Goal: Submit feedback/report problem

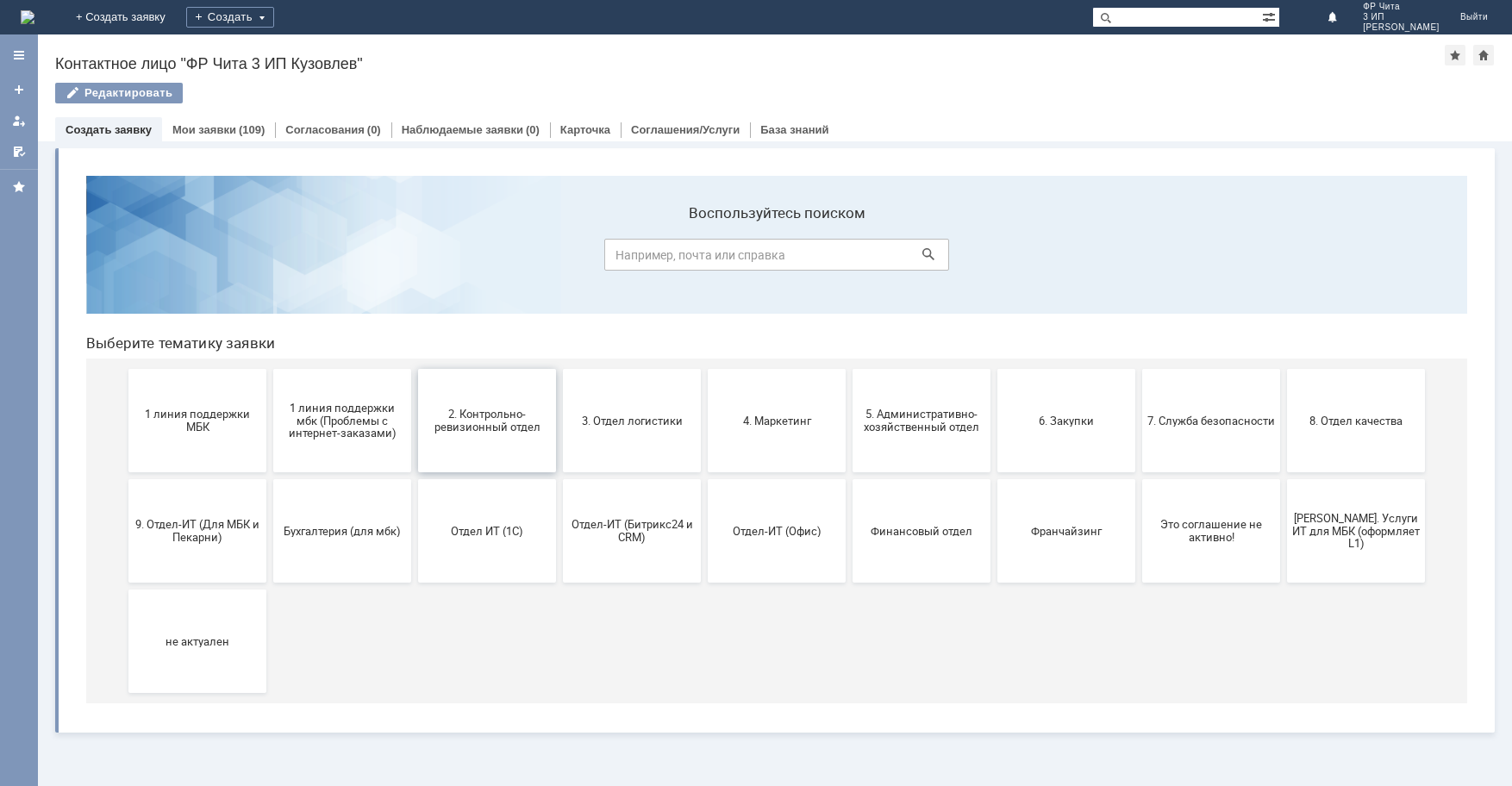
click at [487, 423] on span "2. Контрольно-ревизионный отдел" at bounding box center [486, 420] width 128 height 26
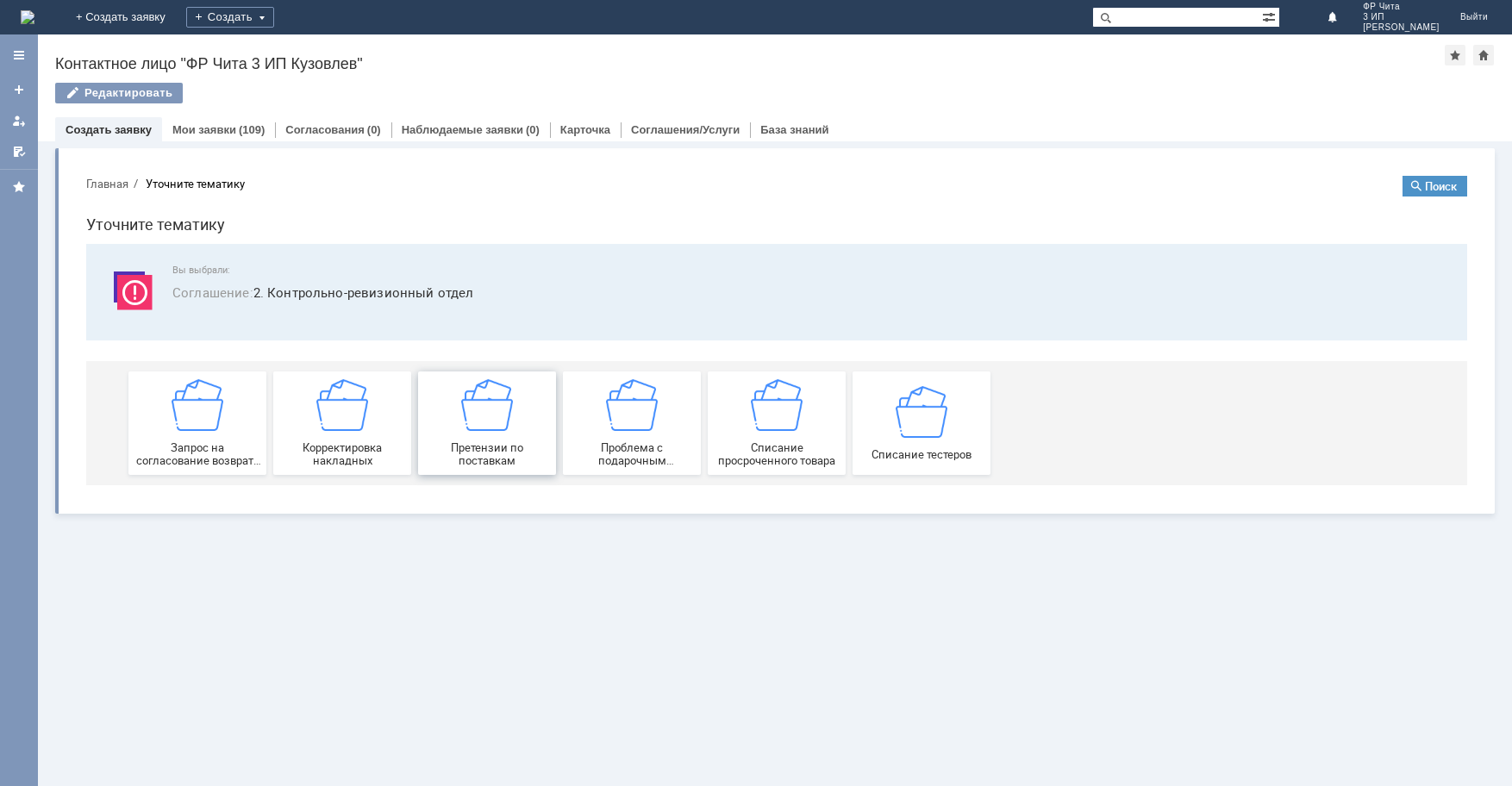
click at [488, 431] on div "Претензии по поставкам" at bounding box center [486, 423] width 128 height 88
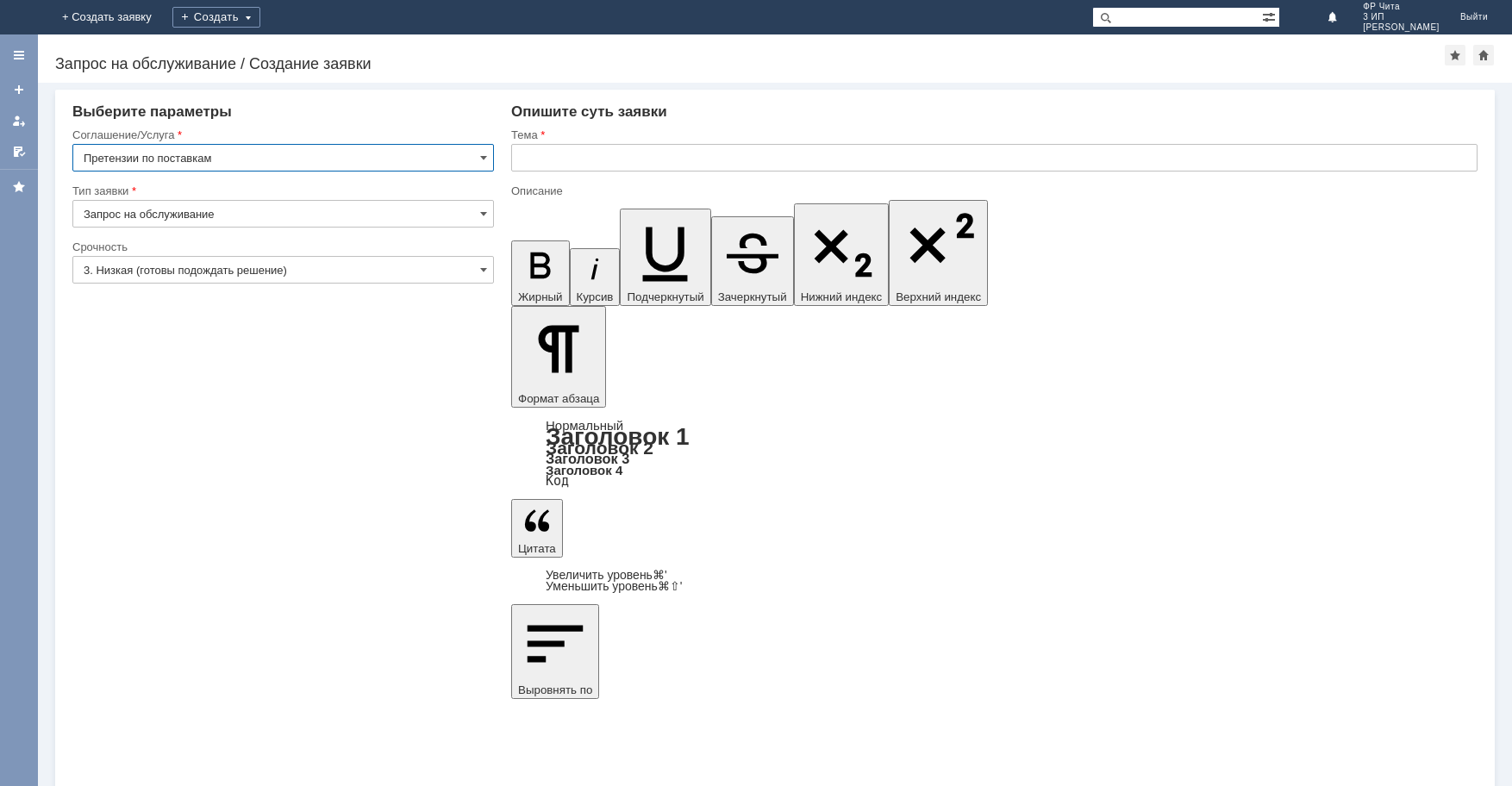
click at [561, 158] on input "text" at bounding box center [994, 157] width 966 height 28
type input "добрый день!"
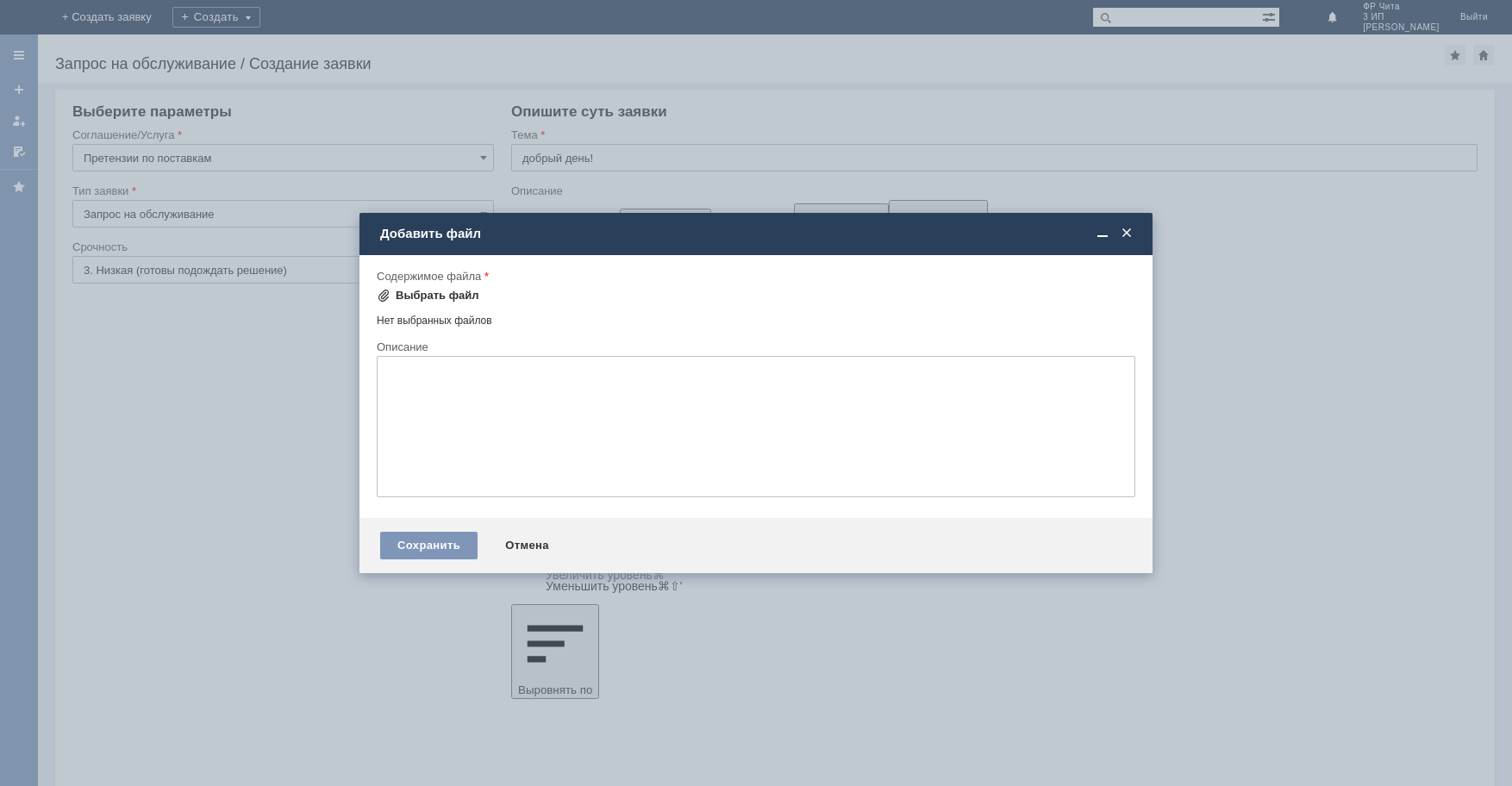
click at [433, 294] on div "Выбрать файл" at bounding box center [437, 296] width 83 height 13
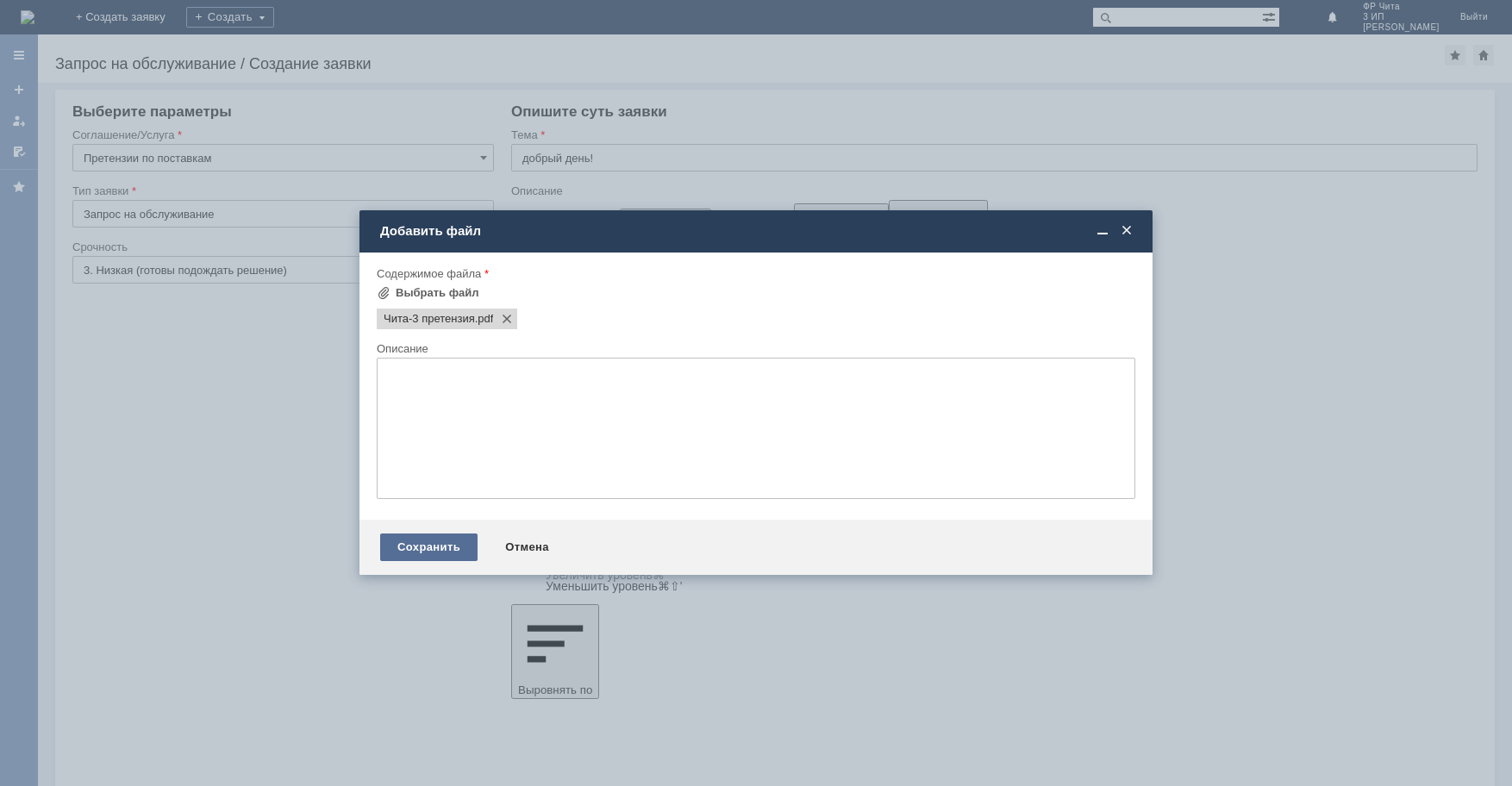
click at [445, 545] on div "Сохранить" at bounding box center [429, 547] width 98 height 28
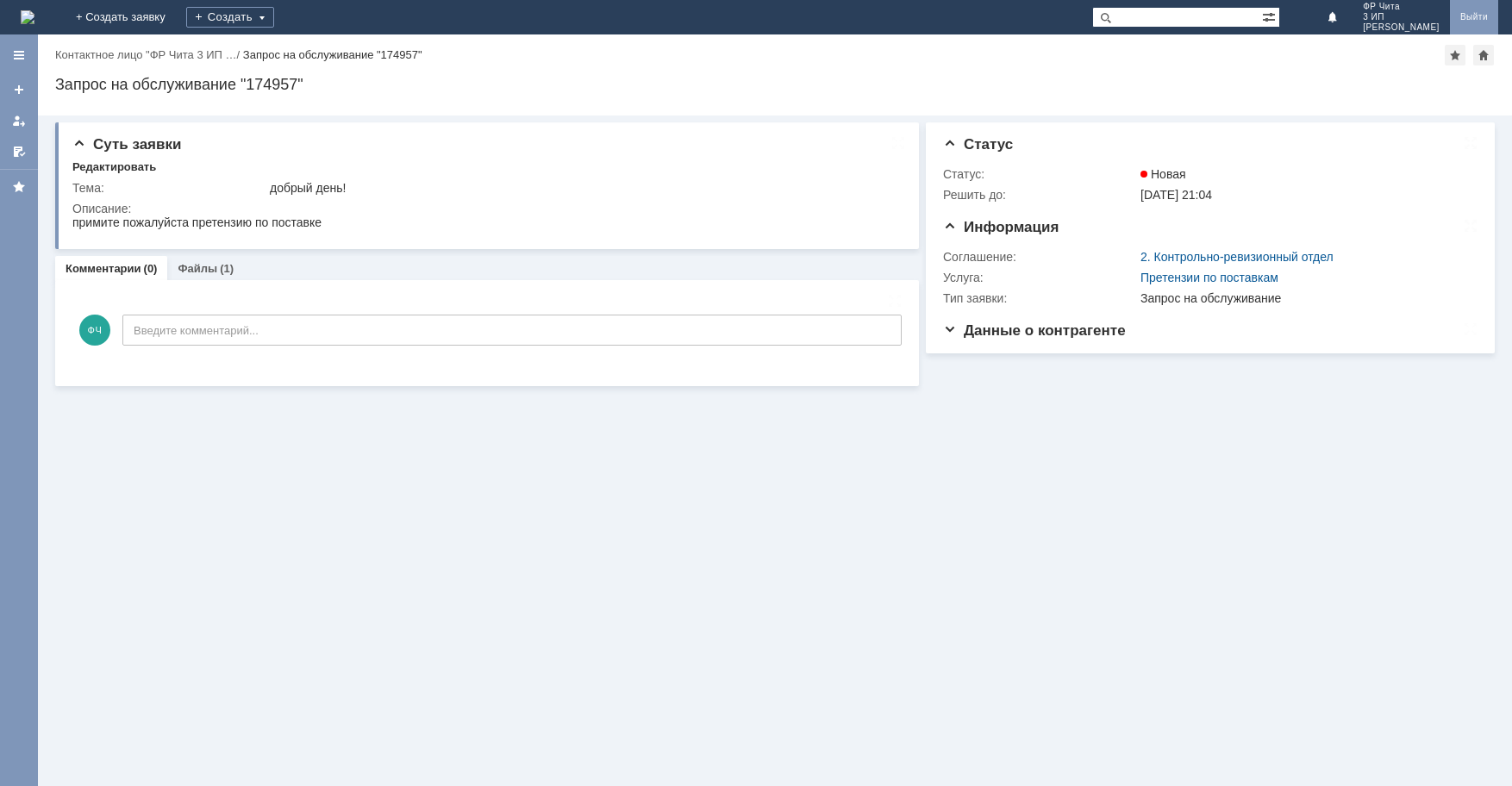
click at [1482, 13] on link "Выйти" at bounding box center [1474, 17] width 48 height 35
